Goal: Information Seeking & Learning: Understand process/instructions

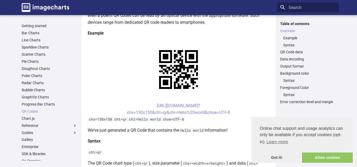
scroll to position [96, 0]
drag, startPoint x: 145, startPoint y: 104, endPoint x: 236, endPoint y: 111, distance: 90.9
click at [236, 111] on center "[URL][DOMAIN_NAME]? chs=150x150&cht=qr&chl=Hello%20world&choe=UTF-8" at bounding box center [179, 108] width 182 height 13
copy link "https://image-charts.com/chart? chs=150x150&cht=qr&chl=Hello%20world&choe=UTF-8"
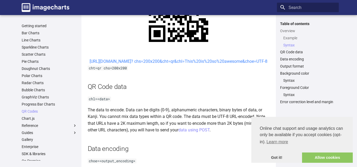
scroll to position [307, 0]
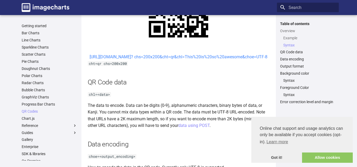
drag, startPoint x: 148, startPoint y: 57, endPoint x: 143, endPoint y: 63, distance: 8.0
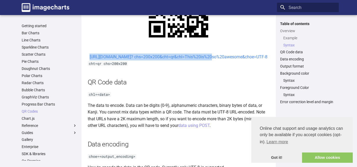
drag, startPoint x: 147, startPoint y: 57, endPoint x: 163, endPoint y: 64, distance: 17.6
click at [163, 60] on center "https://image-charts.com/chart? chs=200x200&cht=qr&chl=This%20is%20so%20awesome…" at bounding box center [179, 57] width 182 height 7
copy link "https://image-charts.com/chart? chs=200x200&cht=qr&chl="
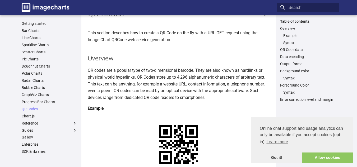
scroll to position [0, 0]
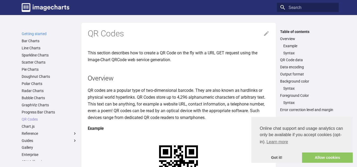
click at [43, 34] on link "Getting started" at bounding box center [49, 33] width 55 height 5
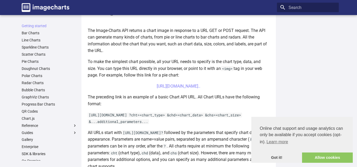
scroll to position [132, 0]
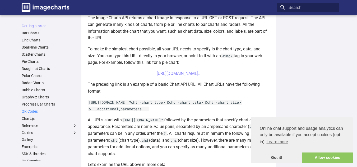
click at [30, 110] on link "QR Codes" at bounding box center [49, 111] width 55 height 5
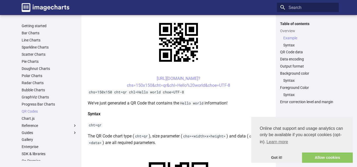
scroll to position [132, 0]
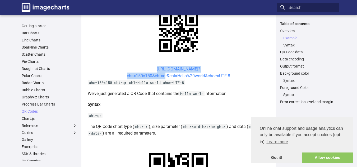
drag, startPoint x: 145, startPoint y: 69, endPoint x: 162, endPoint y: 77, distance: 19.1
click at [162, 77] on center "https://image-charts.com/chart? chs=150x150&cht=qr&chl=Hello%20world&choe=UTF-8" at bounding box center [179, 72] width 182 height 13
copy link "https://image-charts.com/chart? chs=150x150&cht="
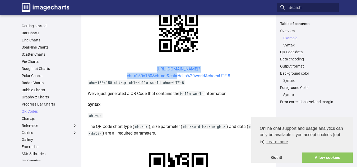
drag, startPoint x: 147, startPoint y: 69, endPoint x: 175, endPoint y: 76, distance: 28.1
click at [175, 76] on center "https://image-charts.com/chart? chs=150x150&cht=qr&chl=Hello%20world&choe=UTF-8" at bounding box center [179, 72] width 182 height 13
copy link "https://image-charts.com/chart? chs=150x150&cht=qr&chl="
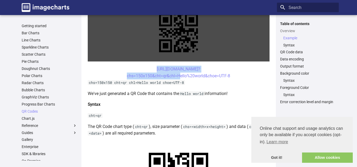
click at [153, 54] on link at bounding box center [179, 32] width 182 height 57
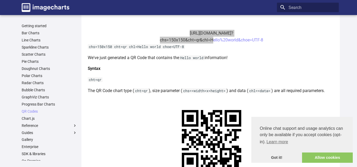
scroll to position [238, 0]
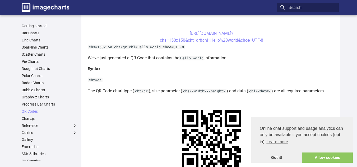
drag, startPoint x: 178, startPoint y: 34, endPoint x: 265, endPoint y: 39, distance: 87.3
click at [265, 39] on center "https://image-charts.com/chart? chs=150x150&cht=qr&chl=Hello%20world&choe=UTF-8" at bounding box center [212, 36] width 248 height 13
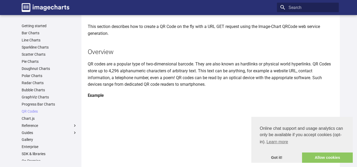
scroll to position [0, 0]
